Goal: Information Seeking & Learning: Learn about a topic

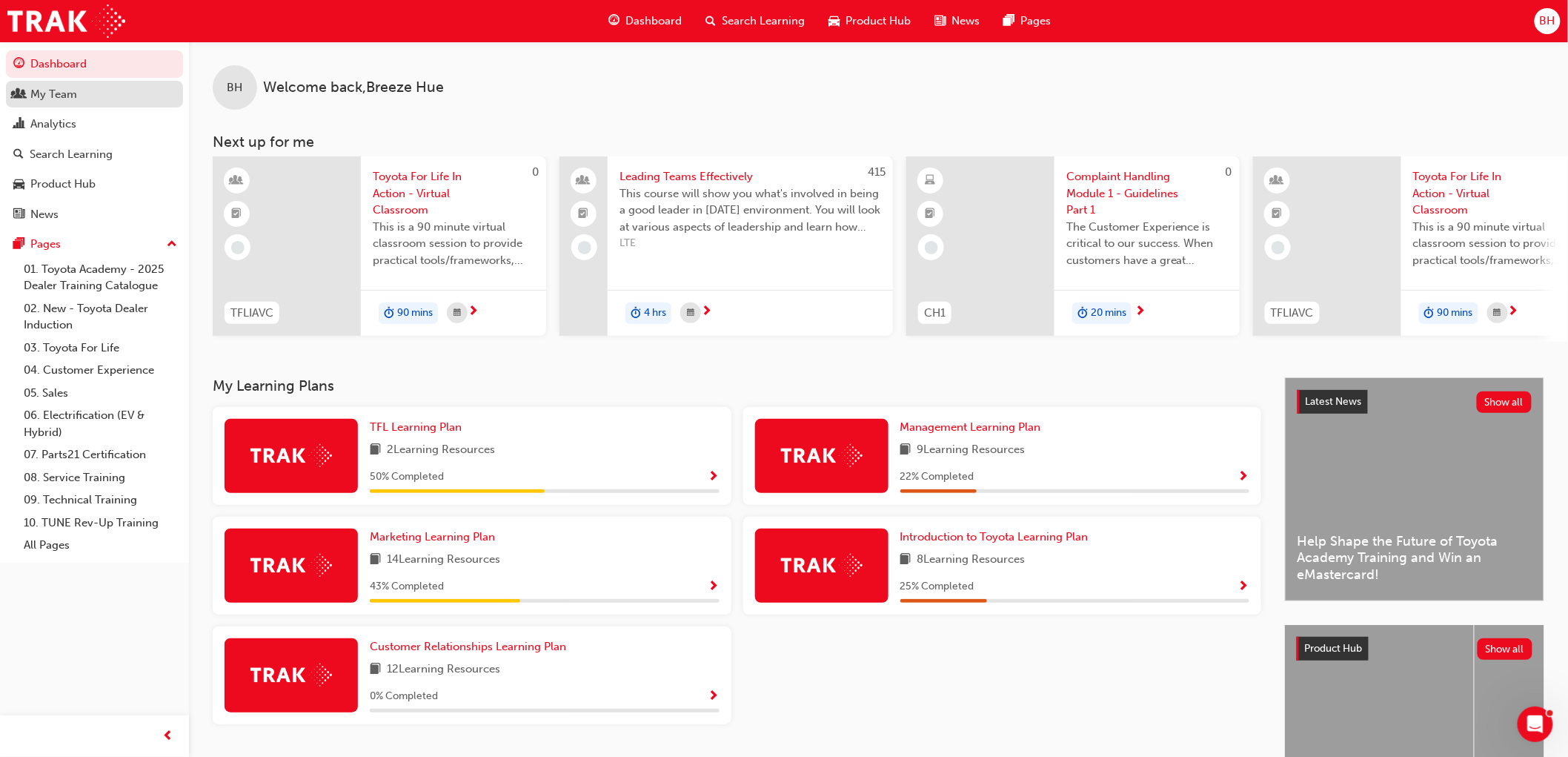
click at [85, 94] on div "My Team" at bounding box center [94, 95] width 163 height 19
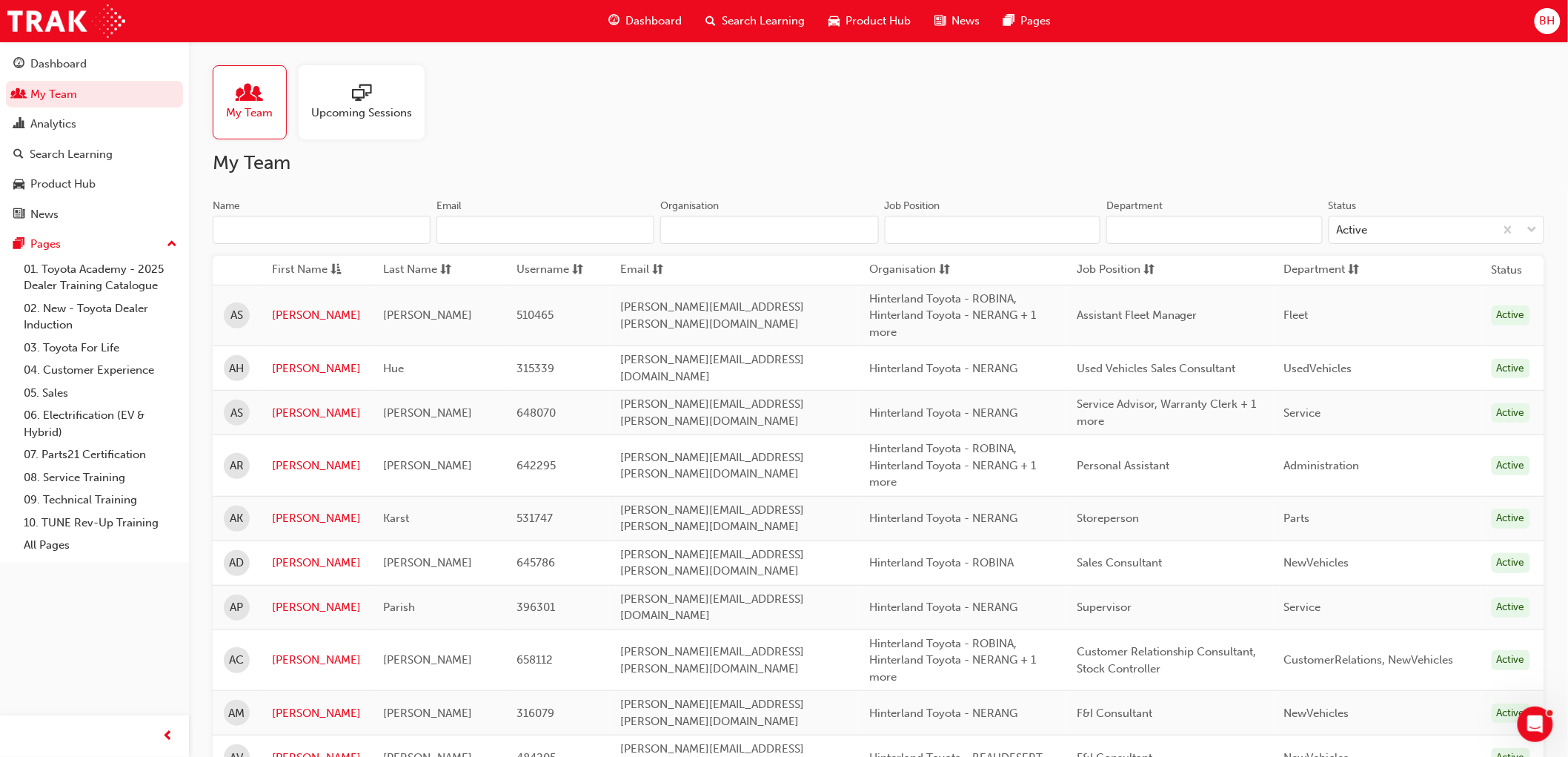
click at [270, 224] on input "Name" at bounding box center [321, 230] width 218 height 29
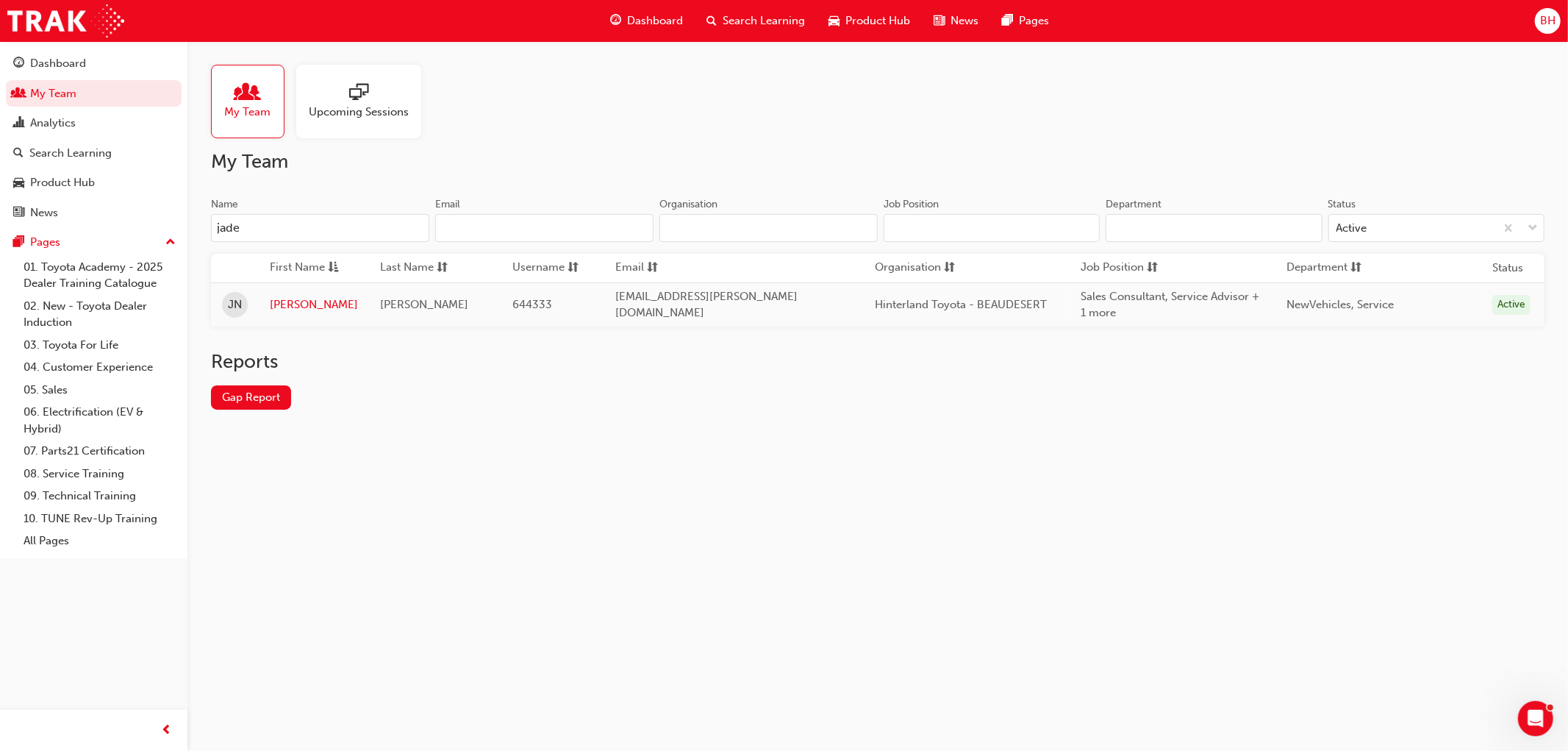
type input "jade"
click at [281, 303] on link "[PERSON_NAME]" at bounding box center [313, 305] width 88 height 17
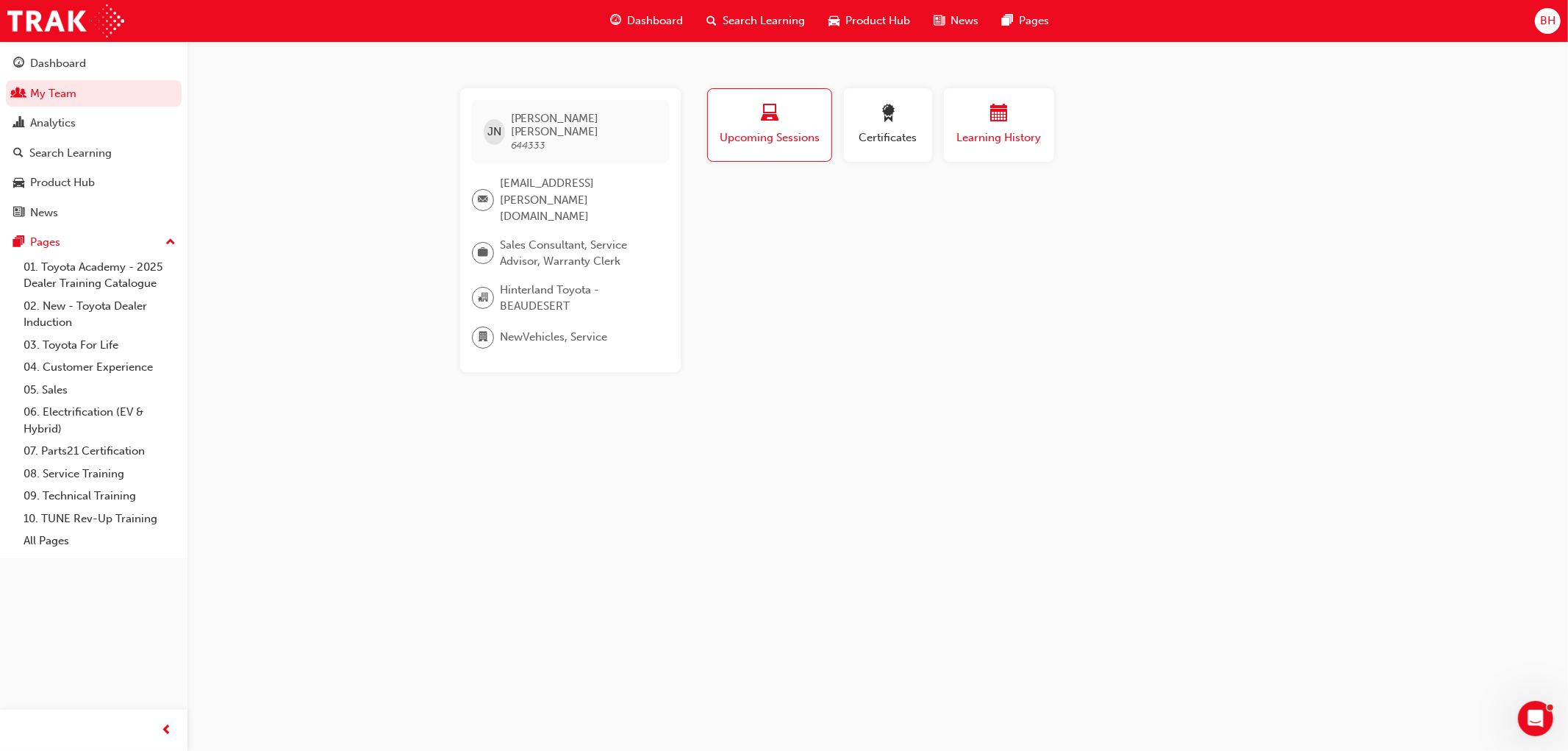
click at [962, 134] on span "Learning History" at bounding box center [998, 138] width 88 height 17
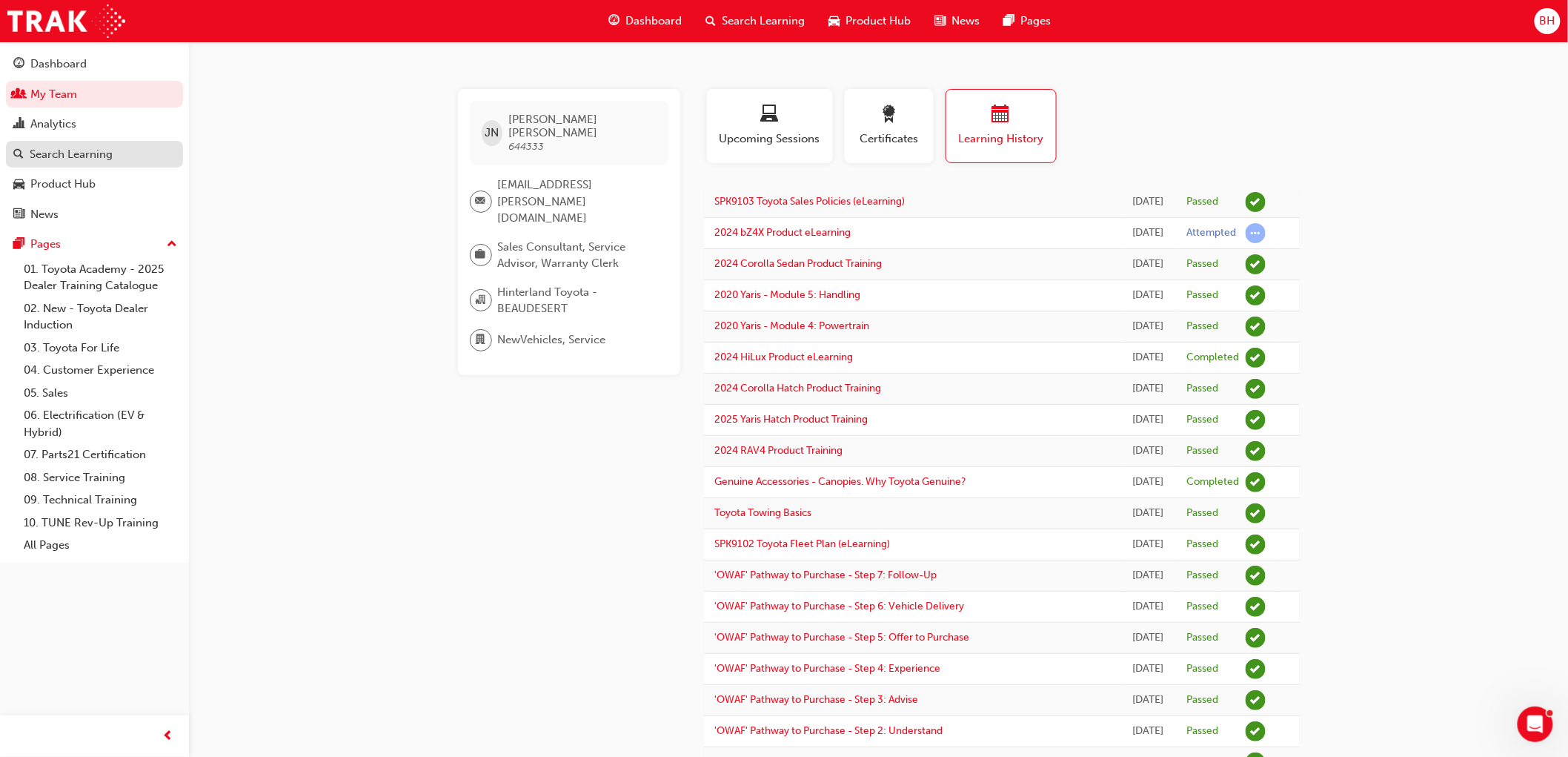
click at [76, 156] on div "Search Learning" at bounding box center [71, 154] width 83 height 17
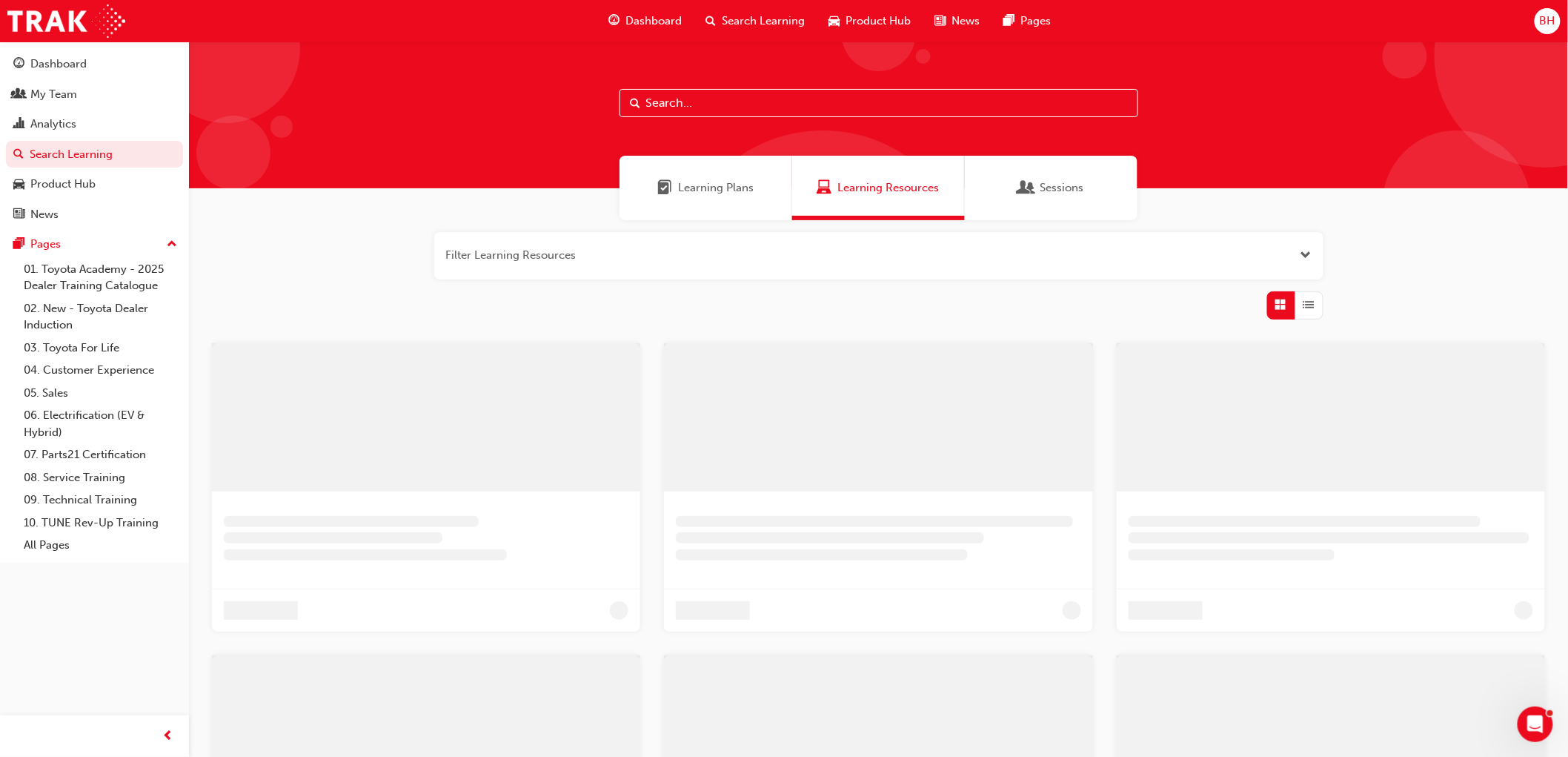
click at [697, 104] on input "text" at bounding box center [878, 103] width 519 height 29
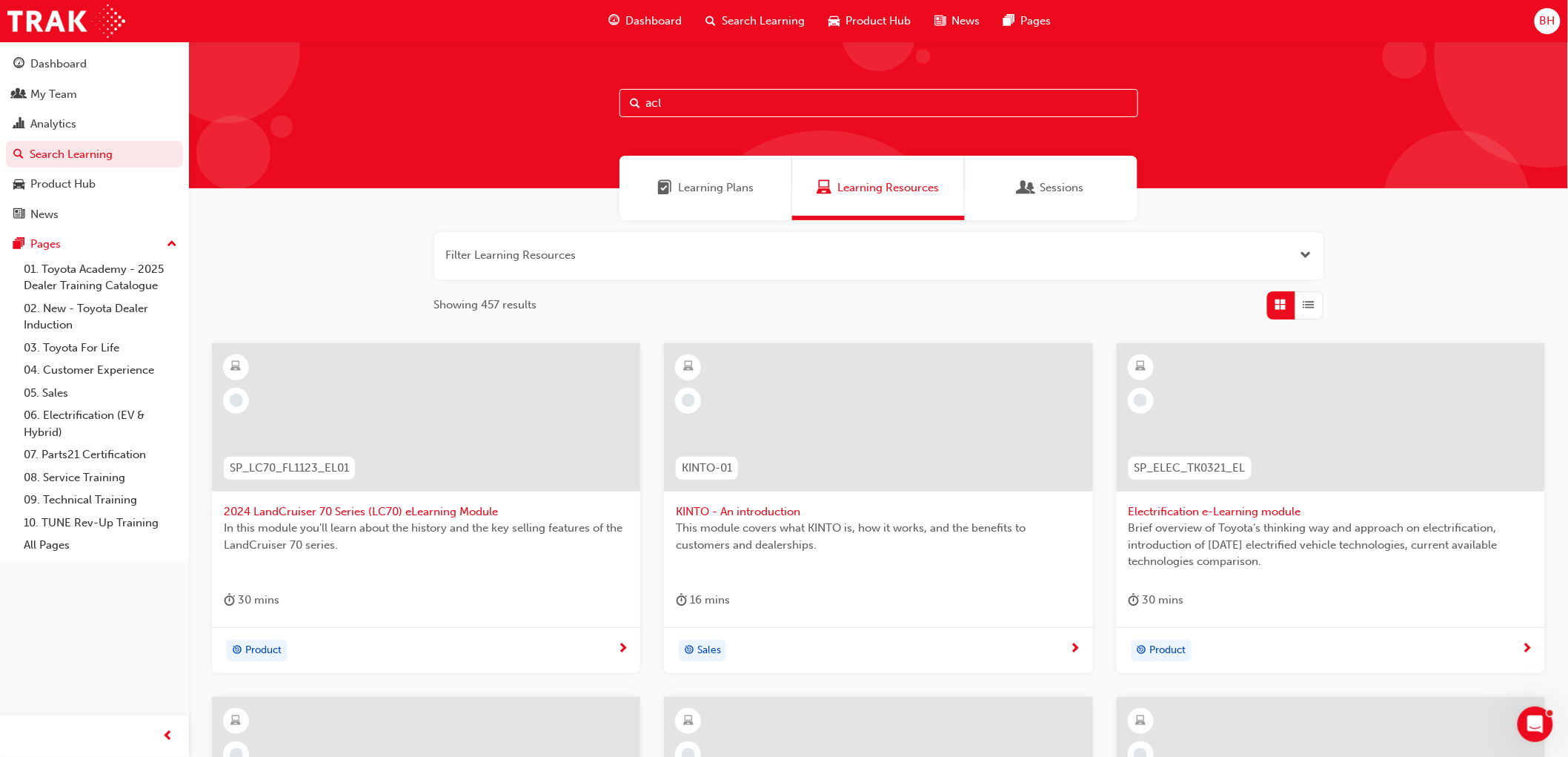
type input "acl"
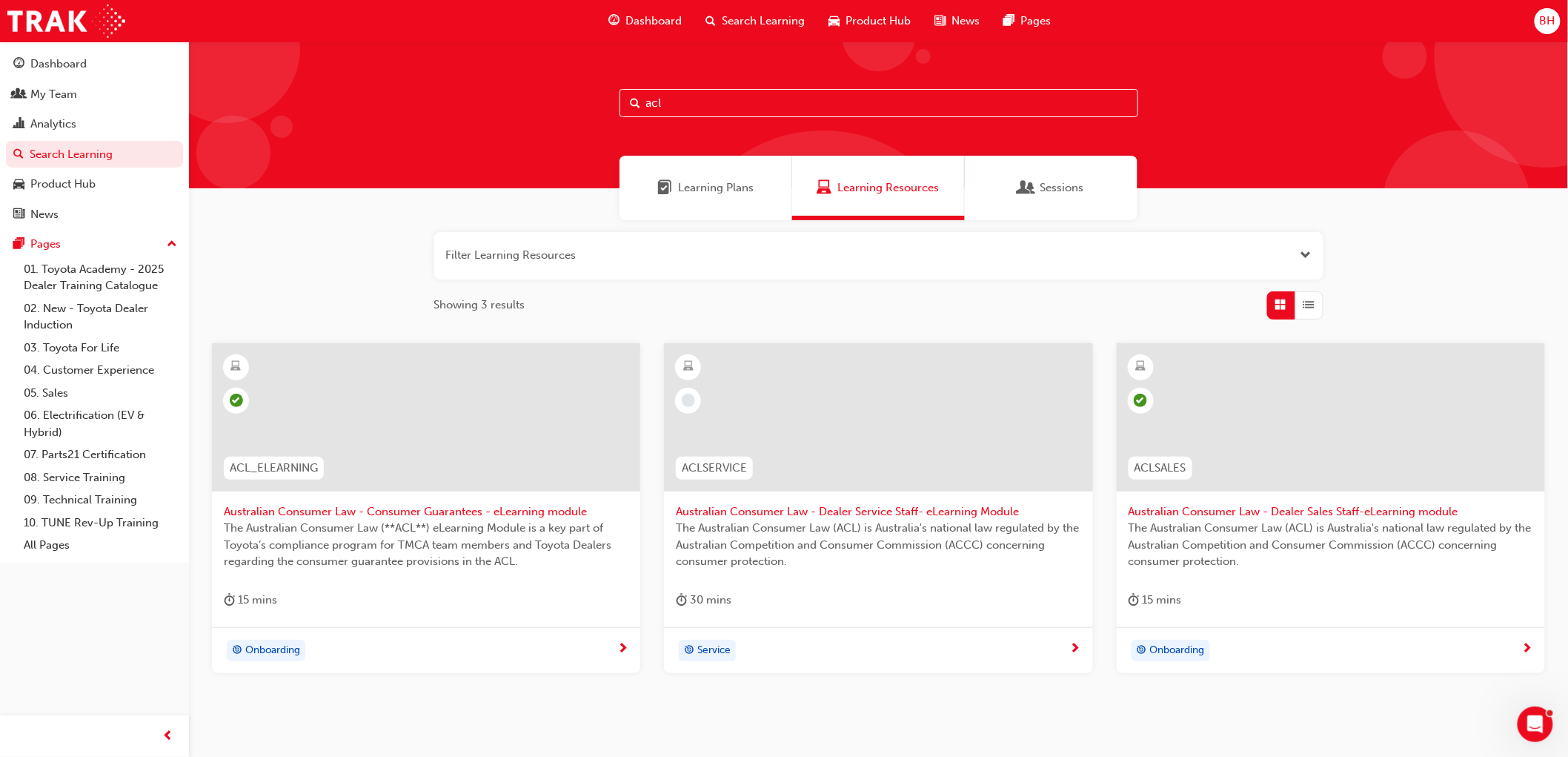
click at [509, 506] on span "Australian Consumer Law - Consumer Guarantees - eLearning module" at bounding box center [425, 512] width 405 height 17
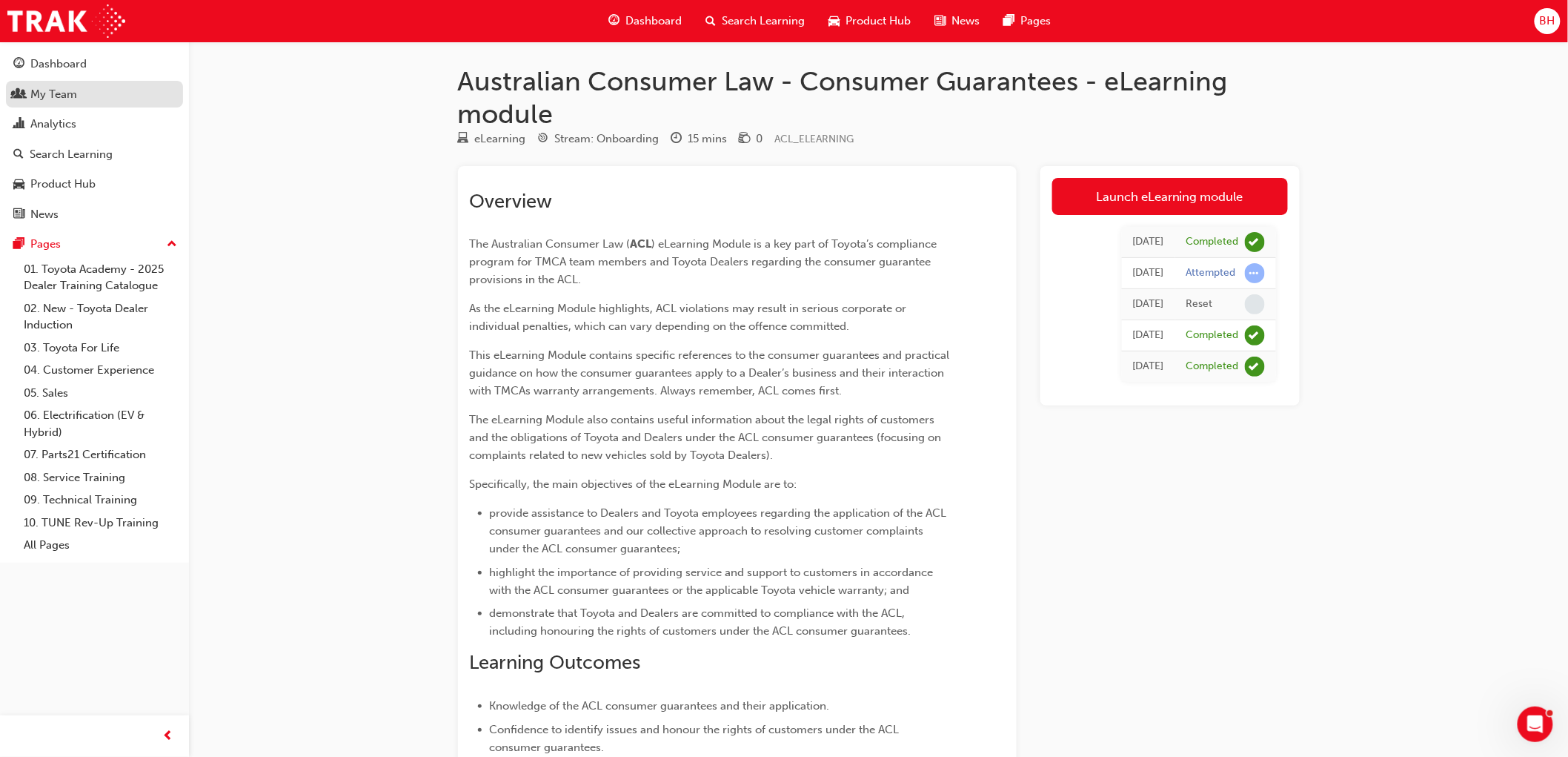
click at [63, 93] on div "My Team" at bounding box center [53, 95] width 47 height 17
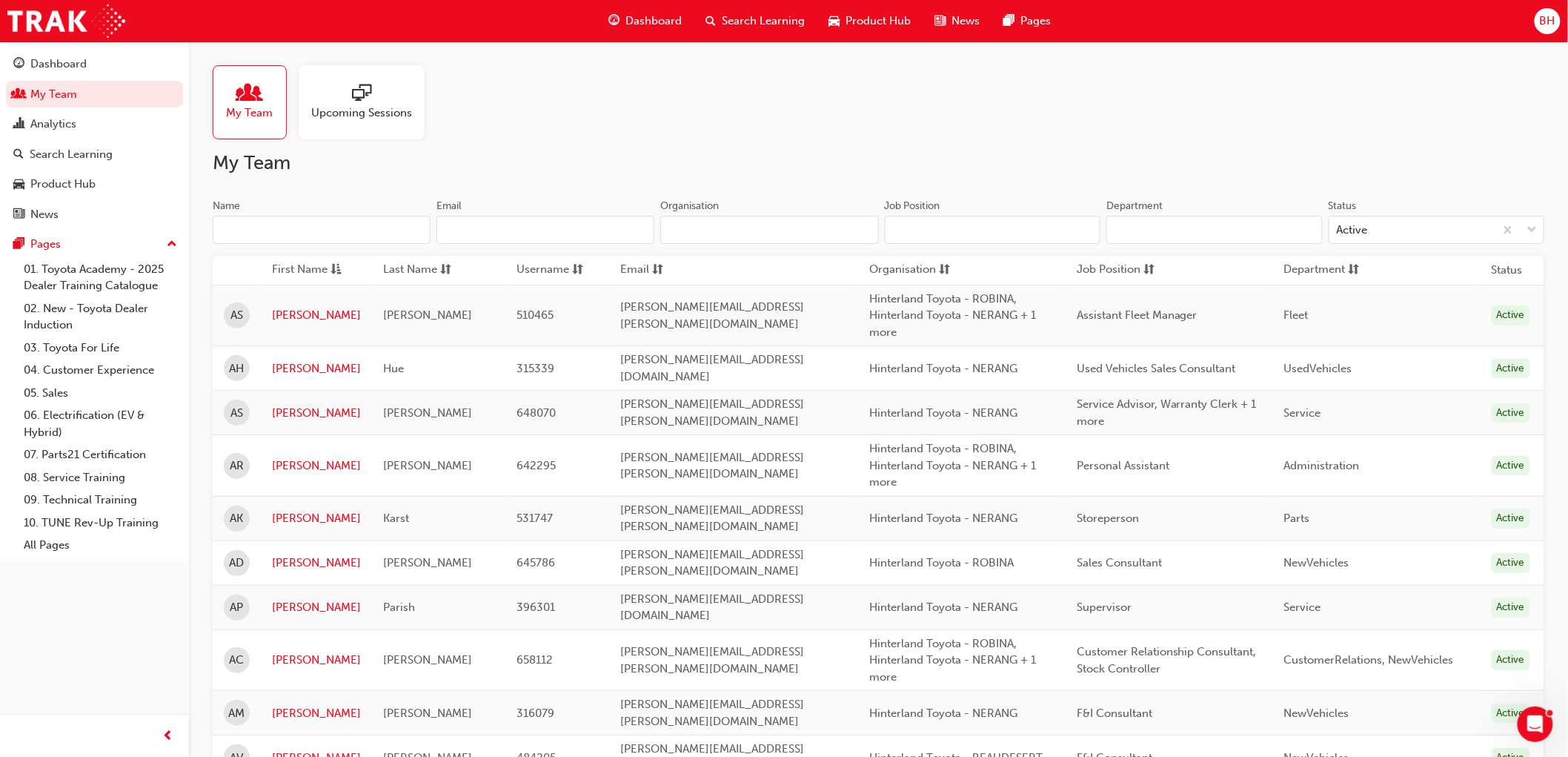
click at [307, 231] on input "Name" at bounding box center [321, 230] width 218 height 29
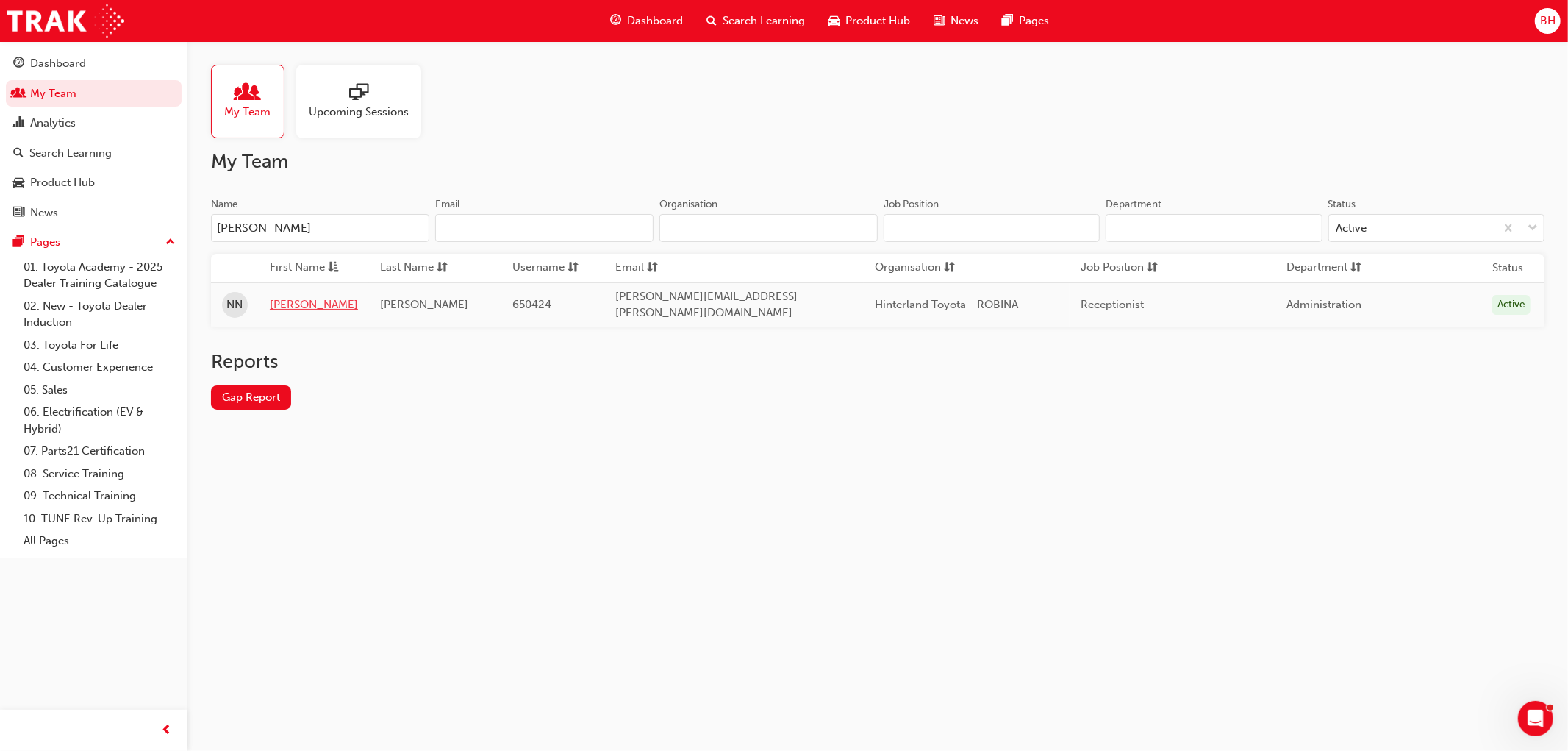
type input "[PERSON_NAME]"
click at [282, 302] on link "[PERSON_NAME]" at bounding box center [313, 305] width 88 height 17
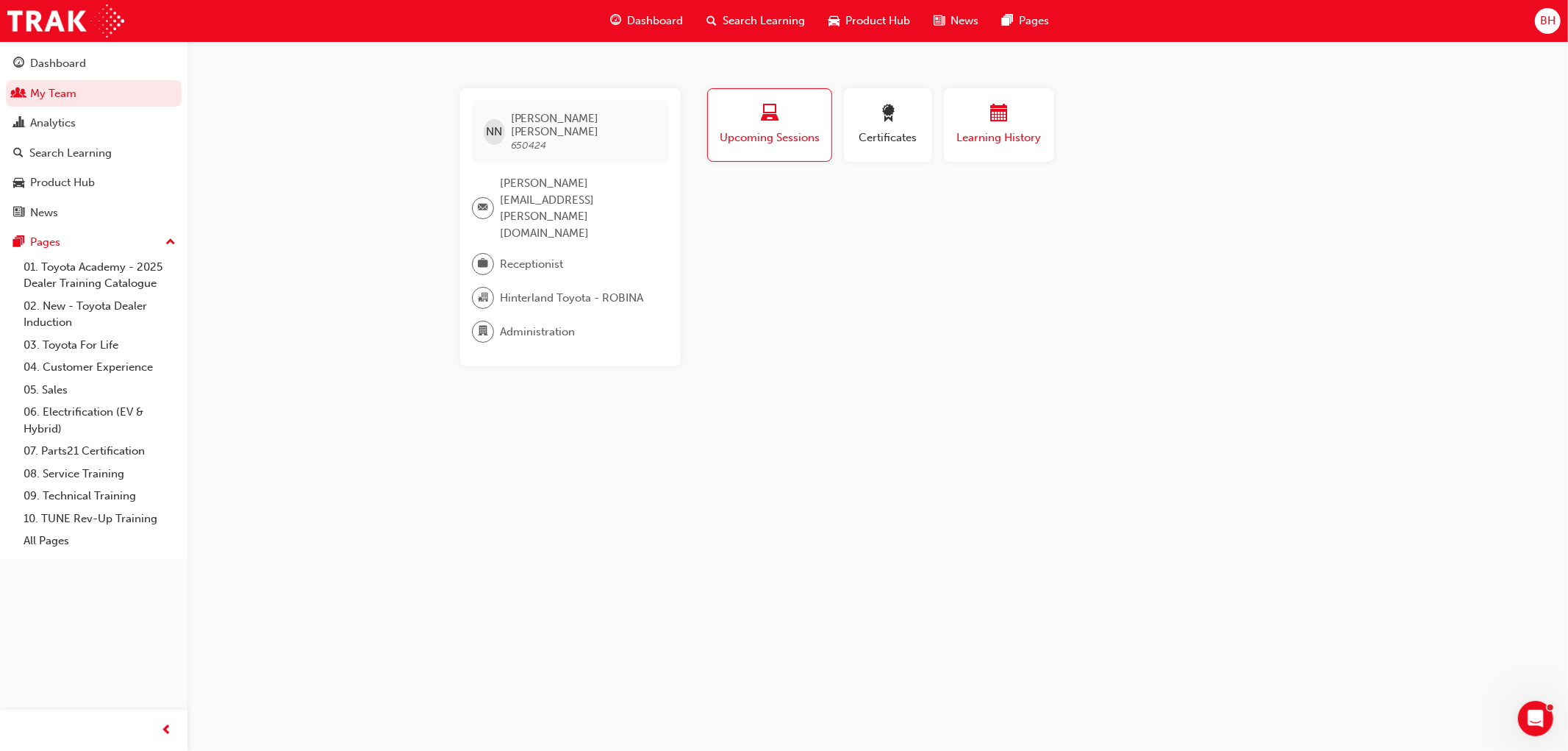
click at [1040, 130] on span "Learning History" at bounding box center [998, 138] width 88 height 17
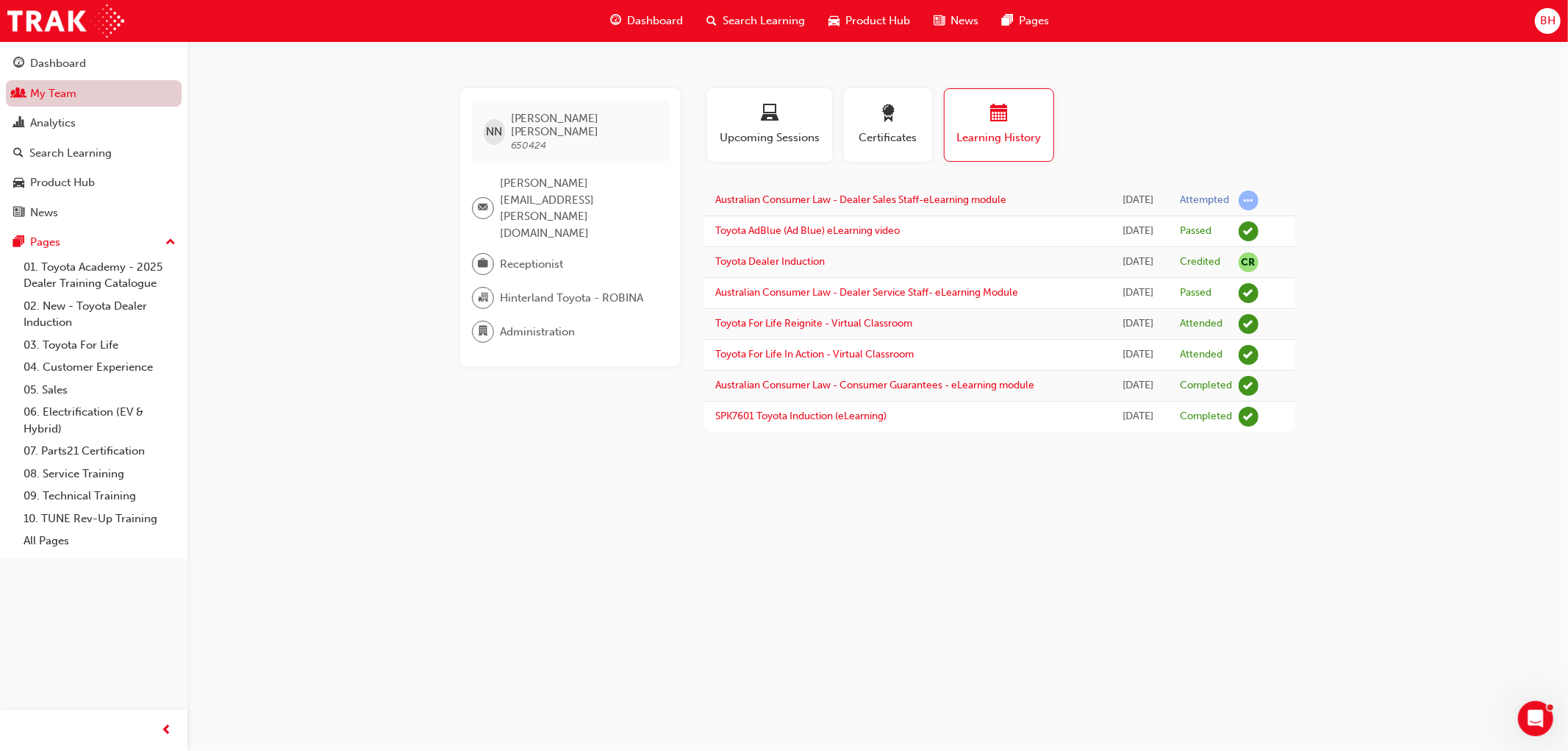
click at [100, 99] on link "My Team" at bounding box center [94, 94] width 176 height 28
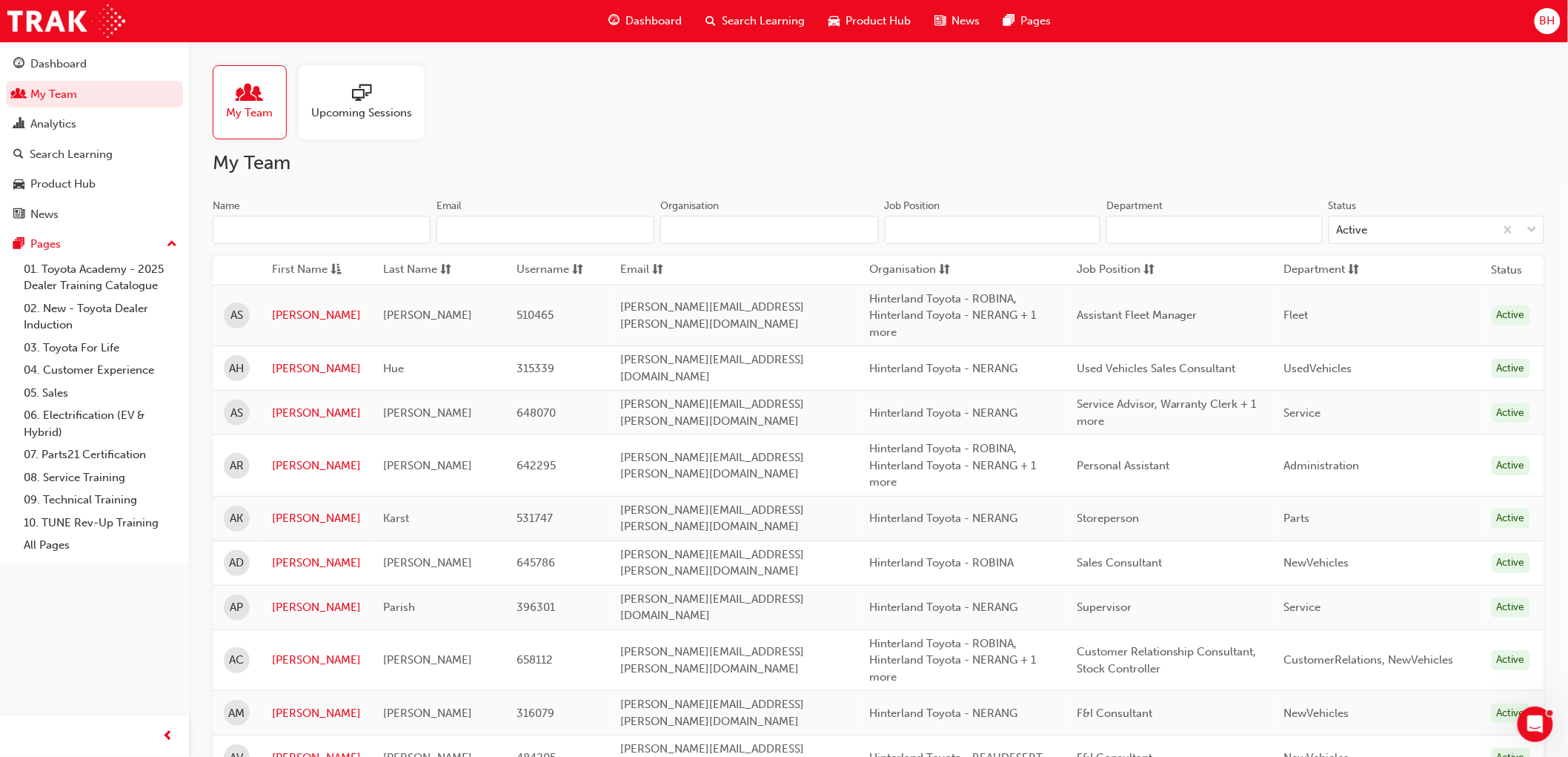
click at [262, 225] on input "Name" at bounding box center [321, 230] width 218 height 29
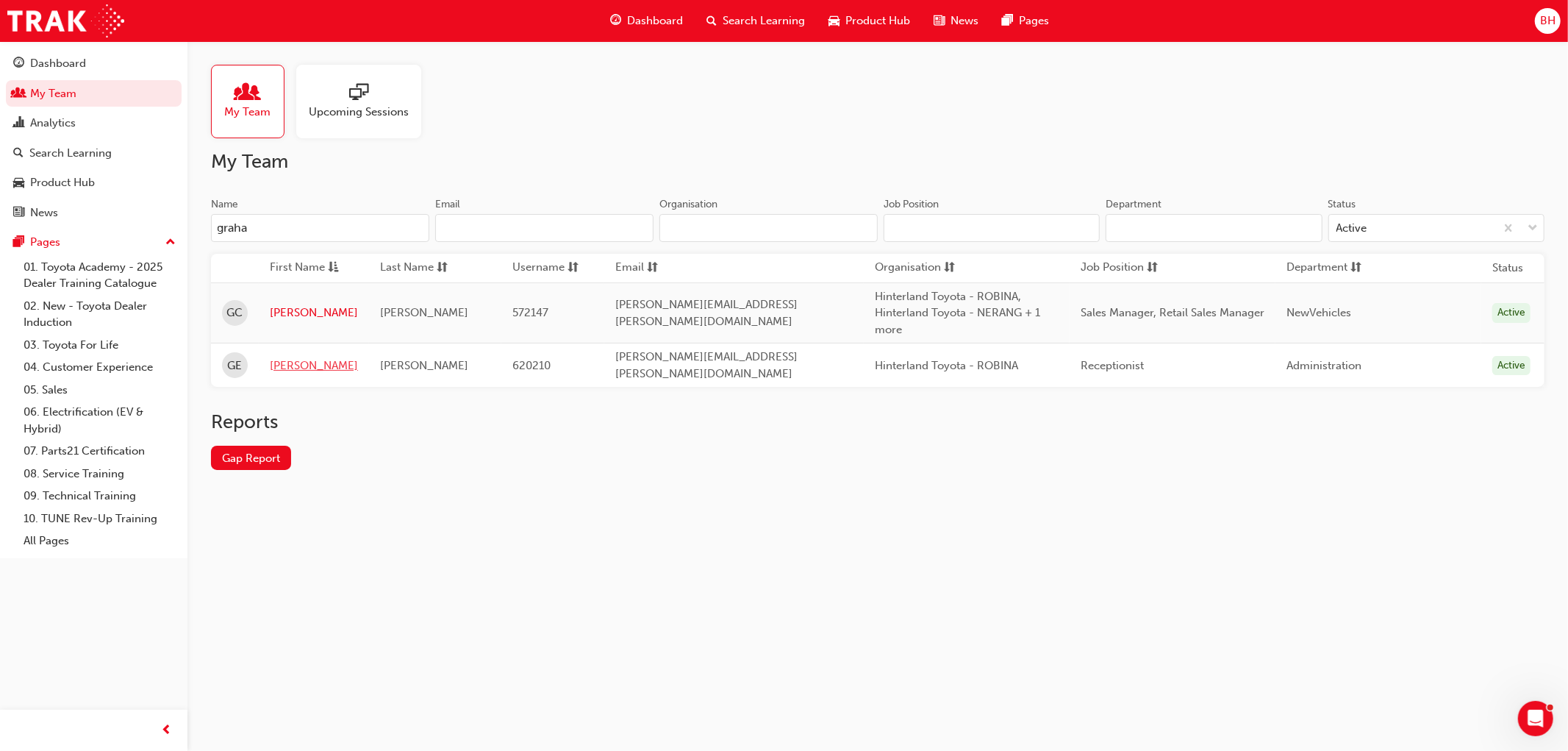
type input "graha"
click at [297, 365] on link "[PERSON_NAME]" at bounding box center [313, 366] width 88 height 17
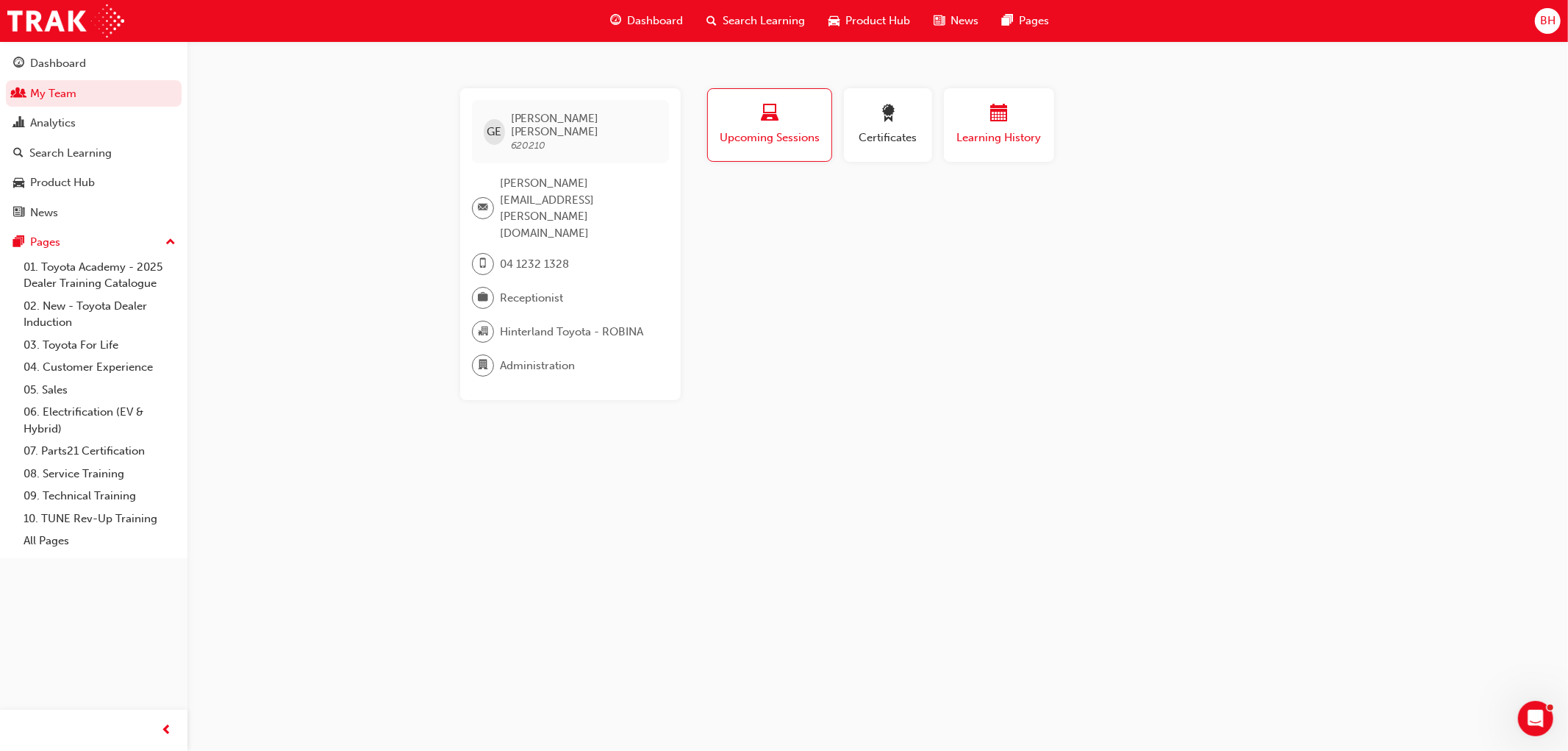
click at [1010, 115] on div "button" at bounding box center [998, 116] width 88 height 23
